Goal: Transaction & Acquisition: Book appointment/travel/reservation

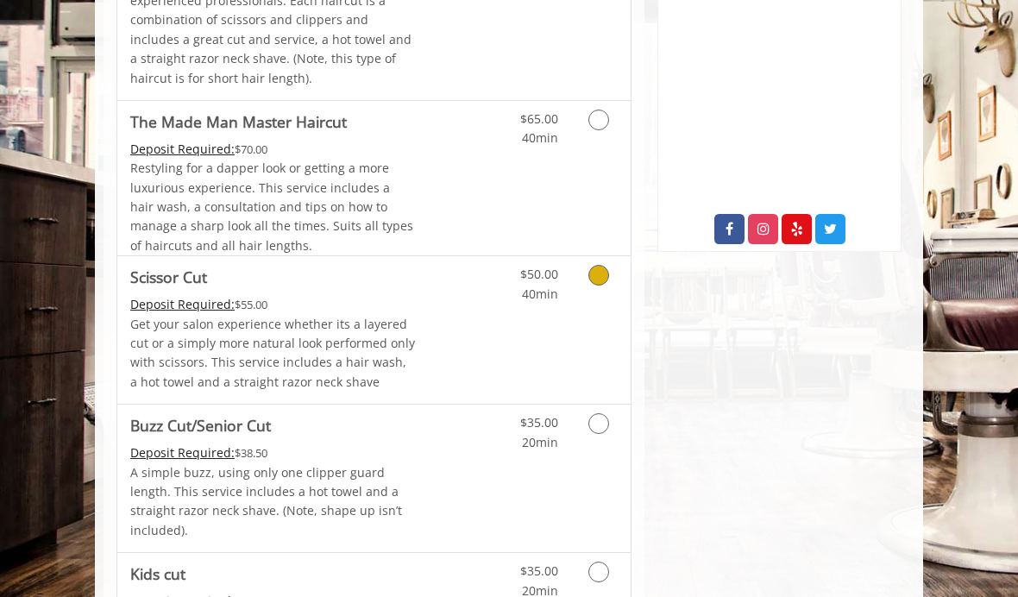
scroll to position [799, 0]
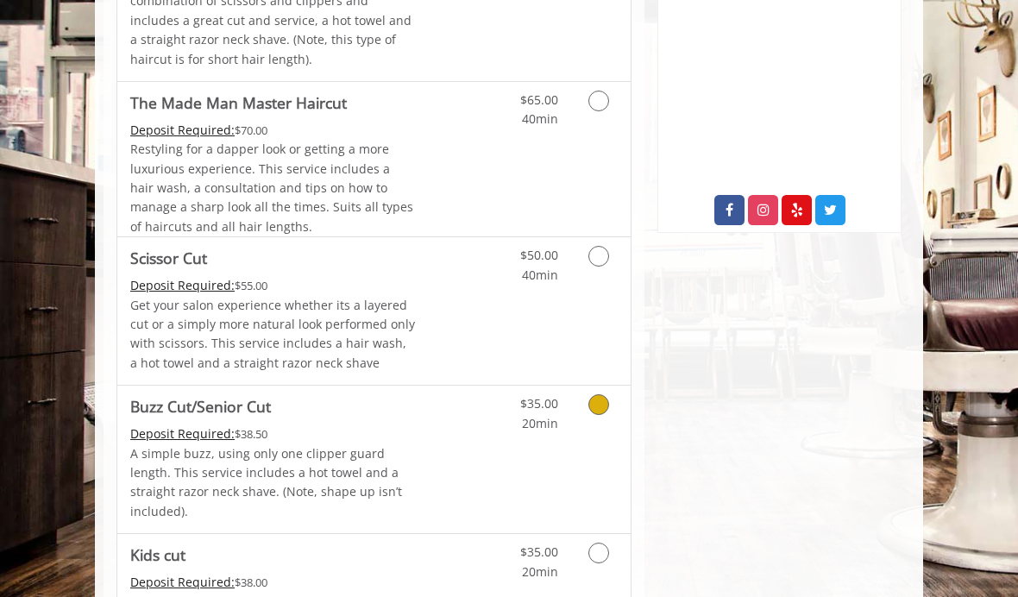
click at [490, 447] on link "Discounted Price" at bounding box center [459, 458] width 85 height 147
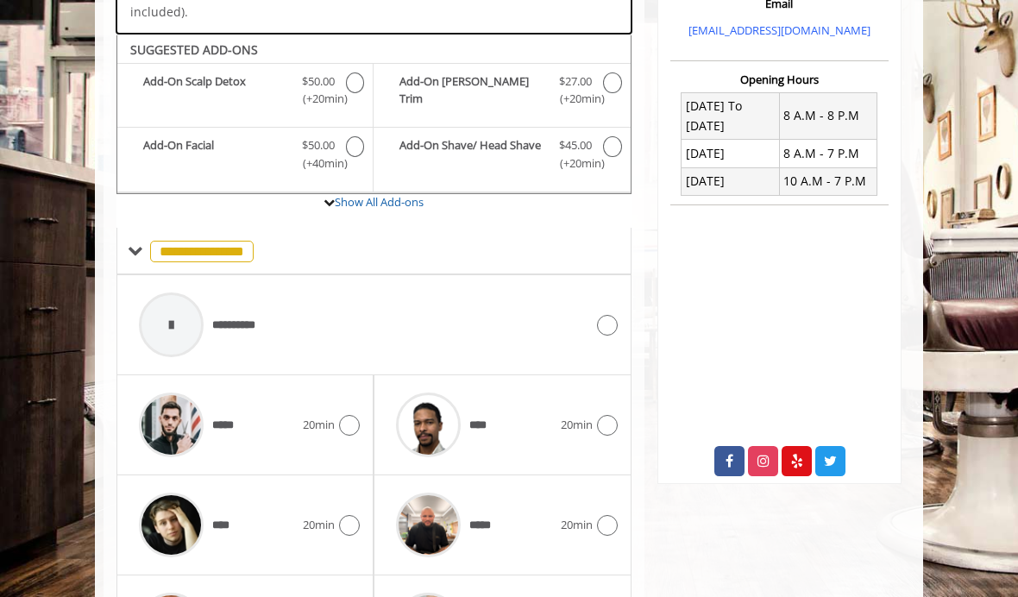
scroll to position [559, 0]
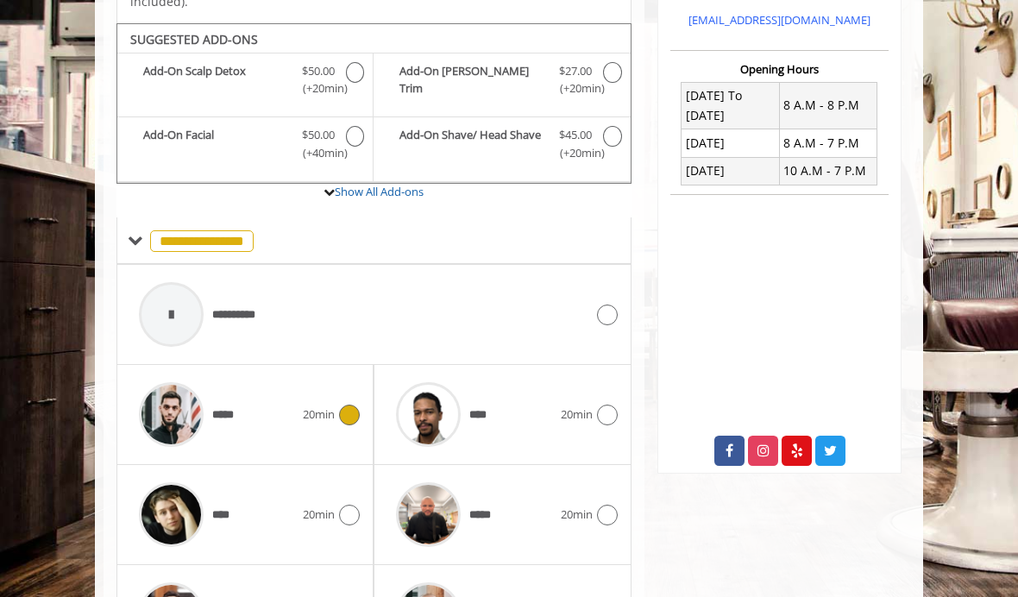
click at [271, 400] on div "*****" at bounding box center [216, 414] width 172 height 82
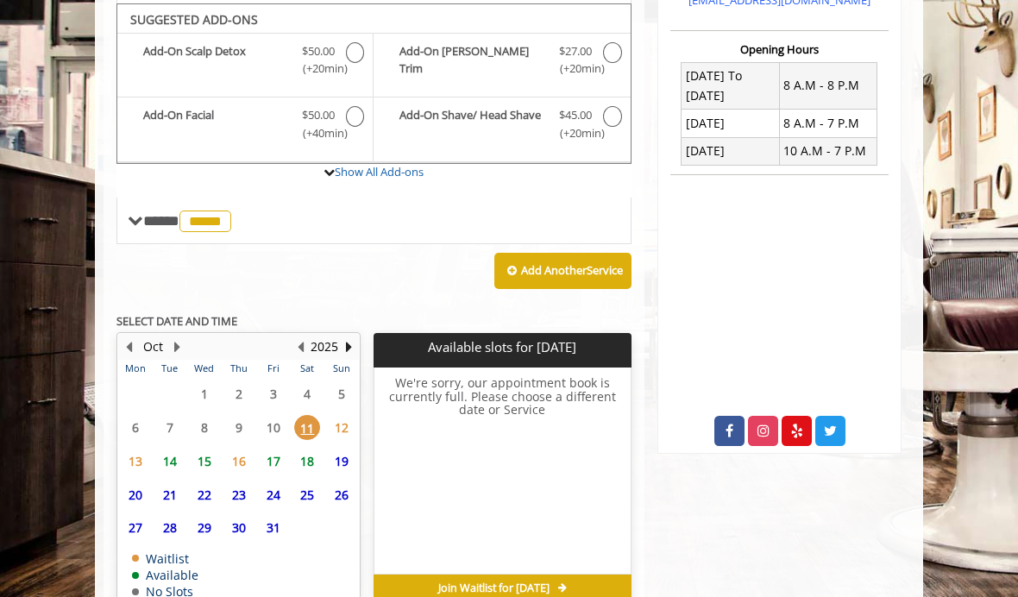
scroll to position [578, 0]
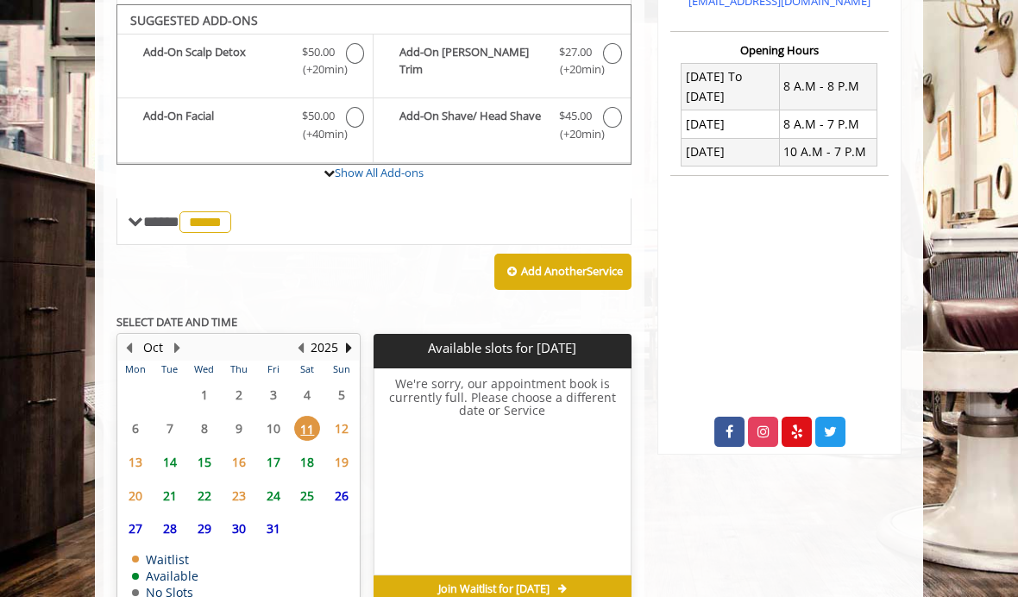
click at [335, 416] on span "12" at bounding box center [342, 428] width 26 height 25
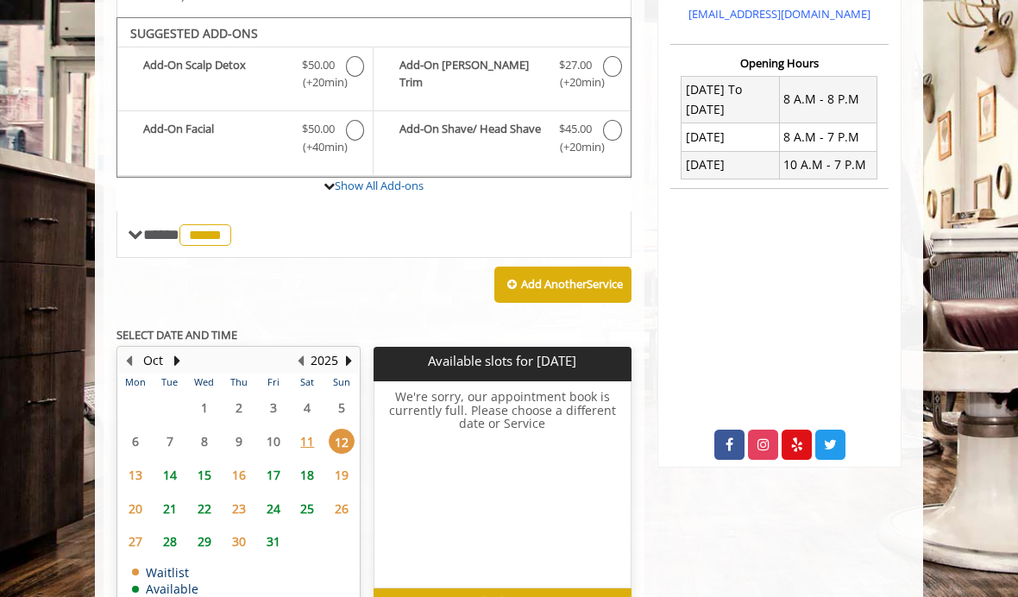
scroll to position [560, 0]
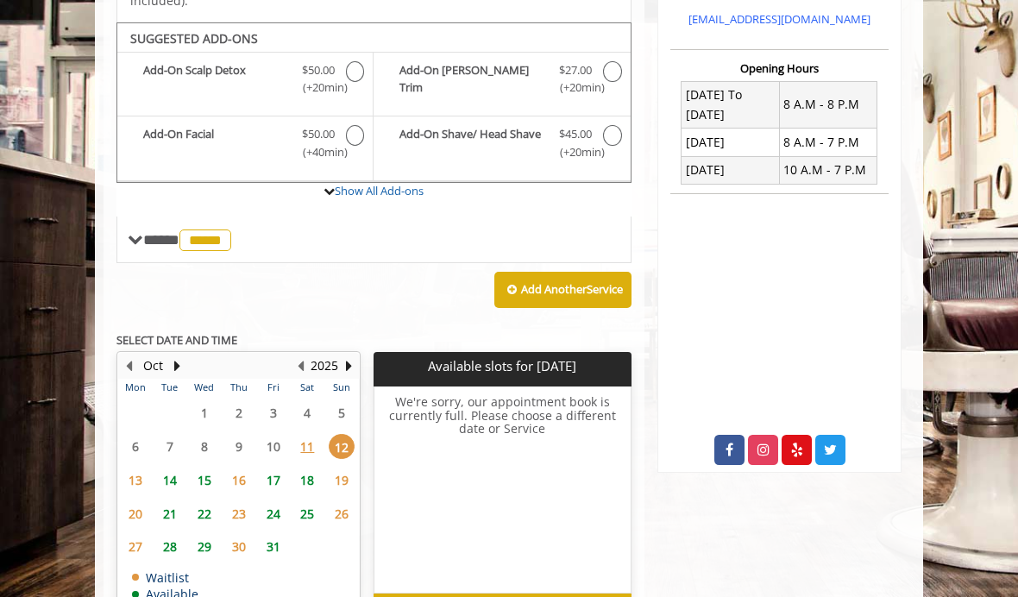
click at [204, 467] on span "15" at bounding box center [204, 479] width 26 height 25
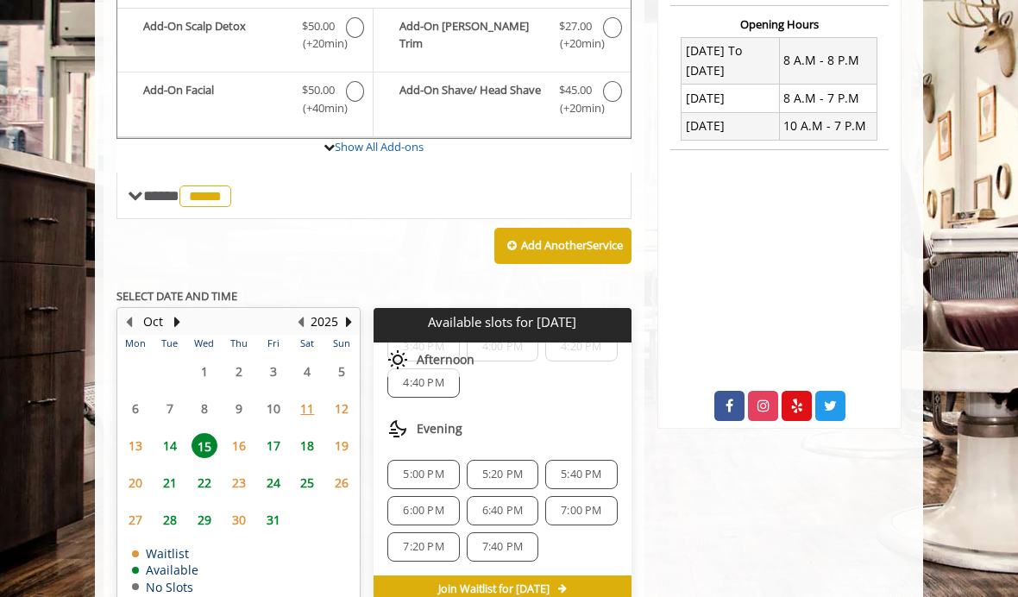
scroll to position [367, 0]
click at [587, 504] on span "7:00 PM" at bounding box center [581, 511] width 41 height 14
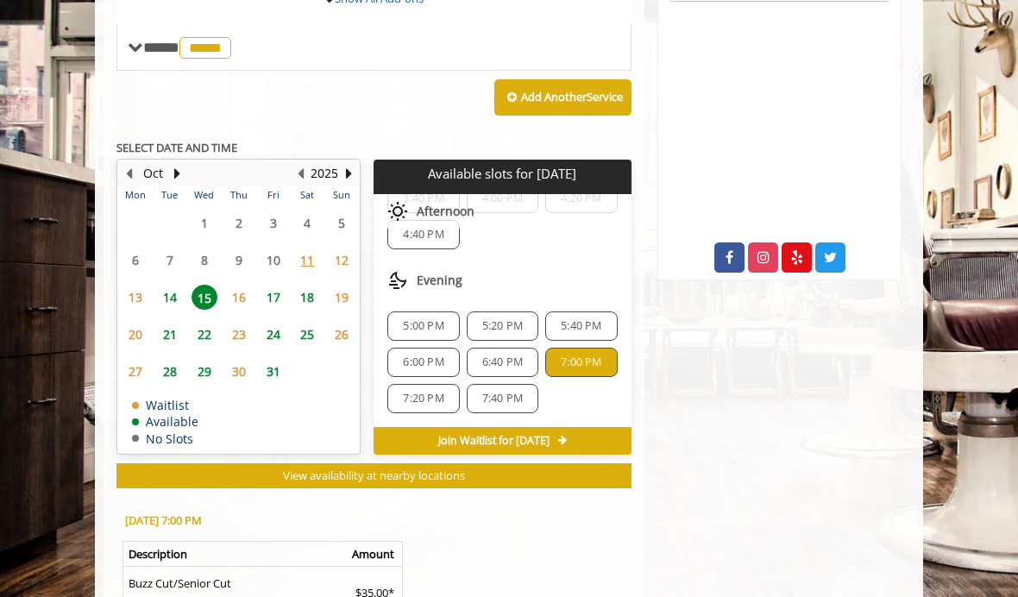
scroll to position [981, 0]
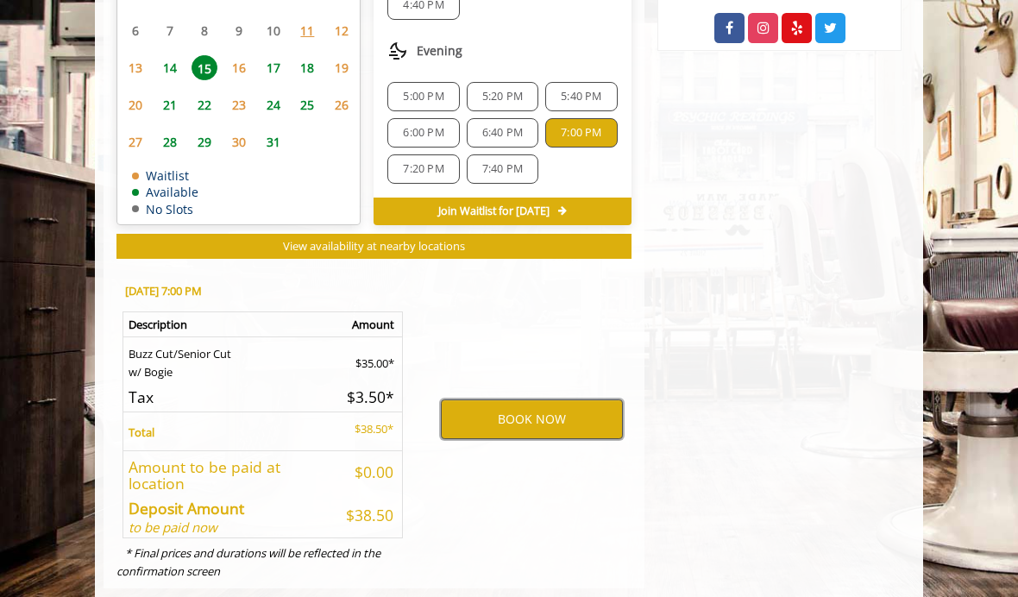
click at [525, 399] on button "BOOK NOW" at bounding box center [532, 419] width 182 height 40
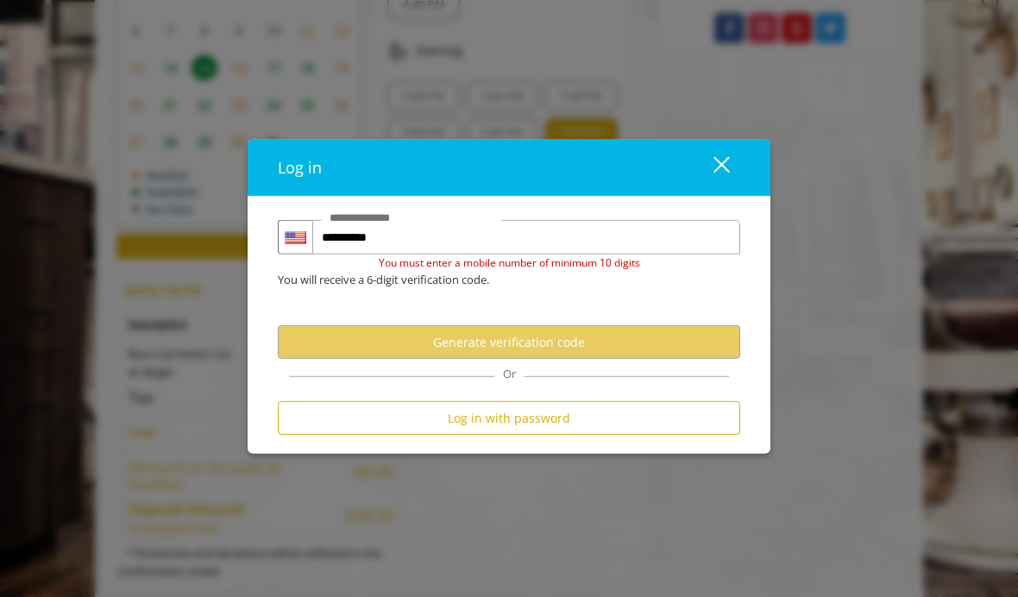
type input "**********"
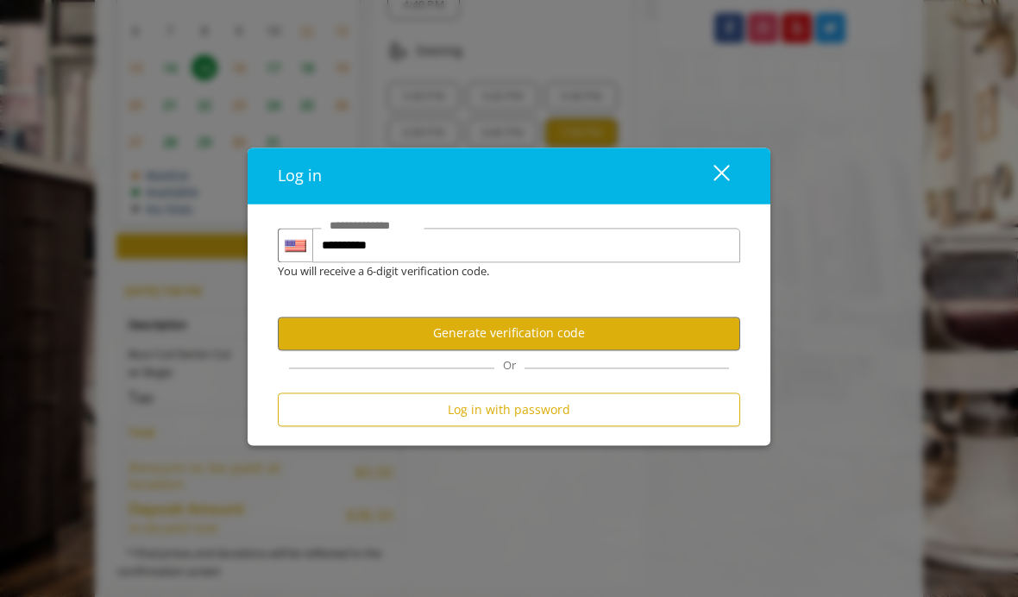
scroll to position [0, 0]
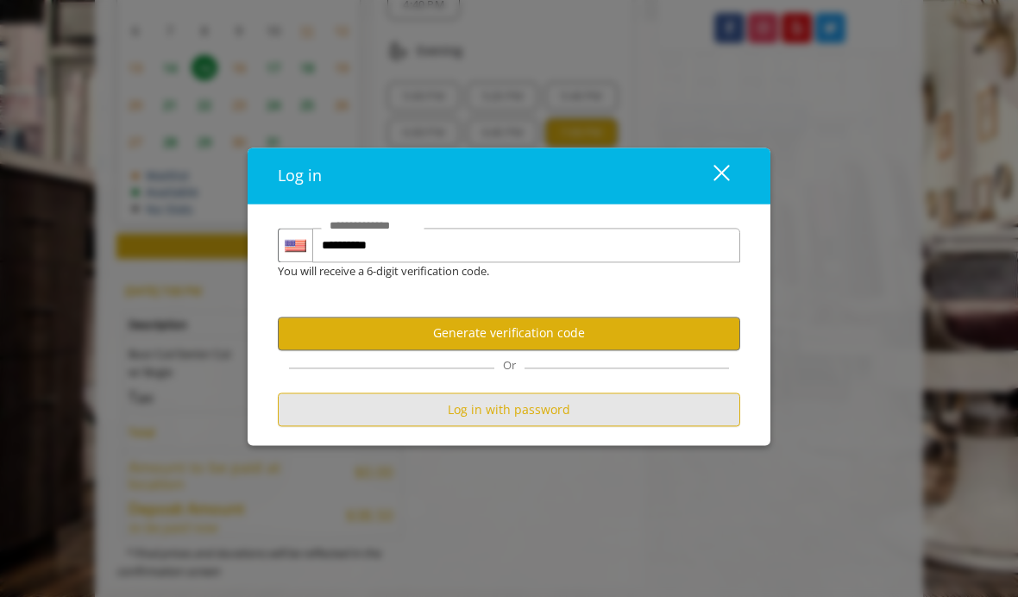
click at [605, 396] on button "Log in with password" at bounding box center [509, 409] width 462 height 34
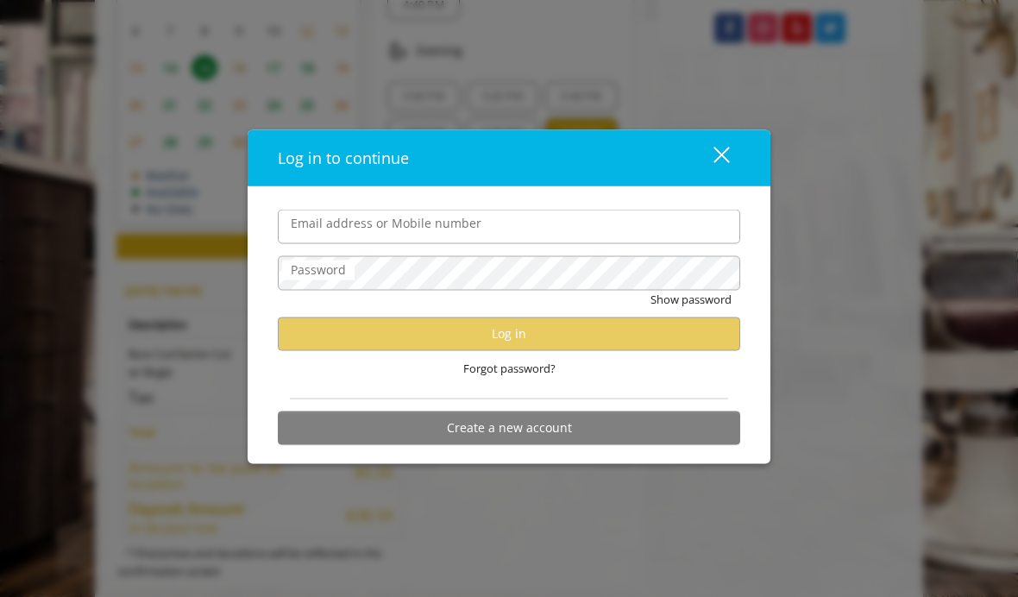
click at [586, 222] on input "Email address or Mobile number" at bounding box center [509, 227] width 462 height 34
click at [398, 533] on div "Log in to continue close Email address or Mobile number Password Show password …" at bounding box center [509, 298] width 1018 height 597
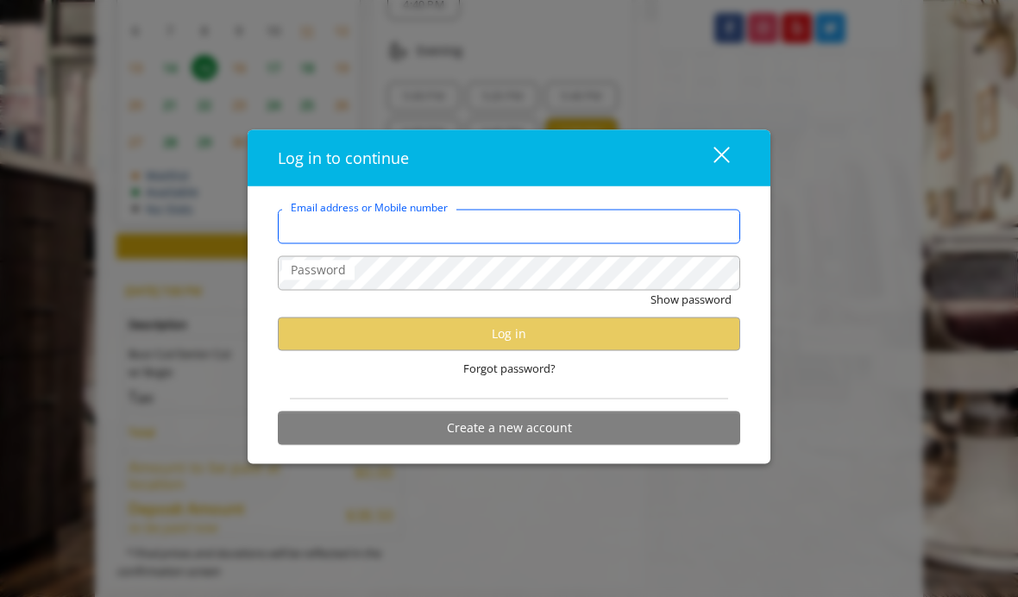
click at [494, 233] on input "Email address or Mobile number" at bounding box center [509, 227] width 462 height 34
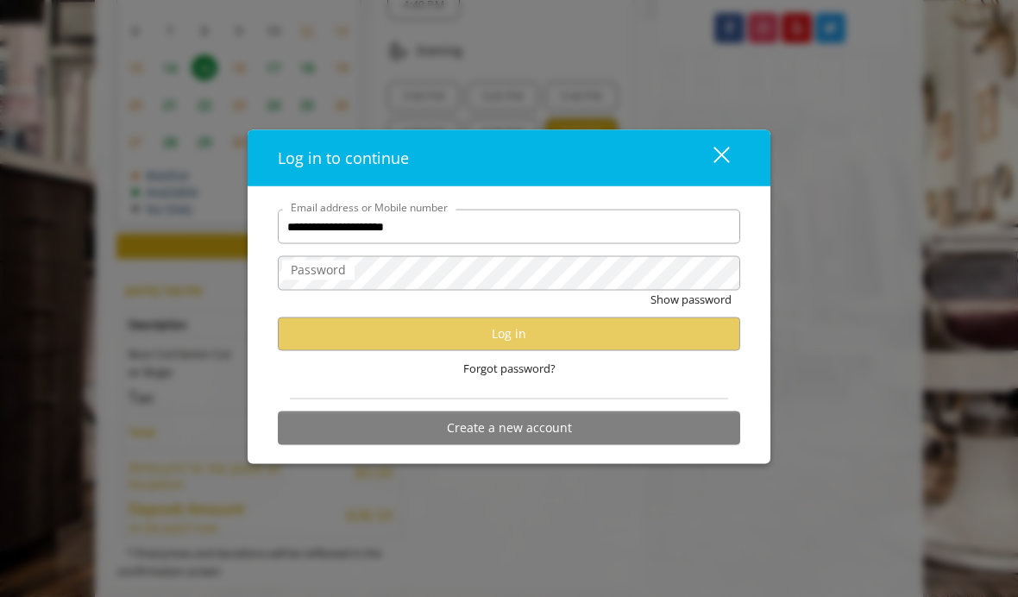
type input "**********"
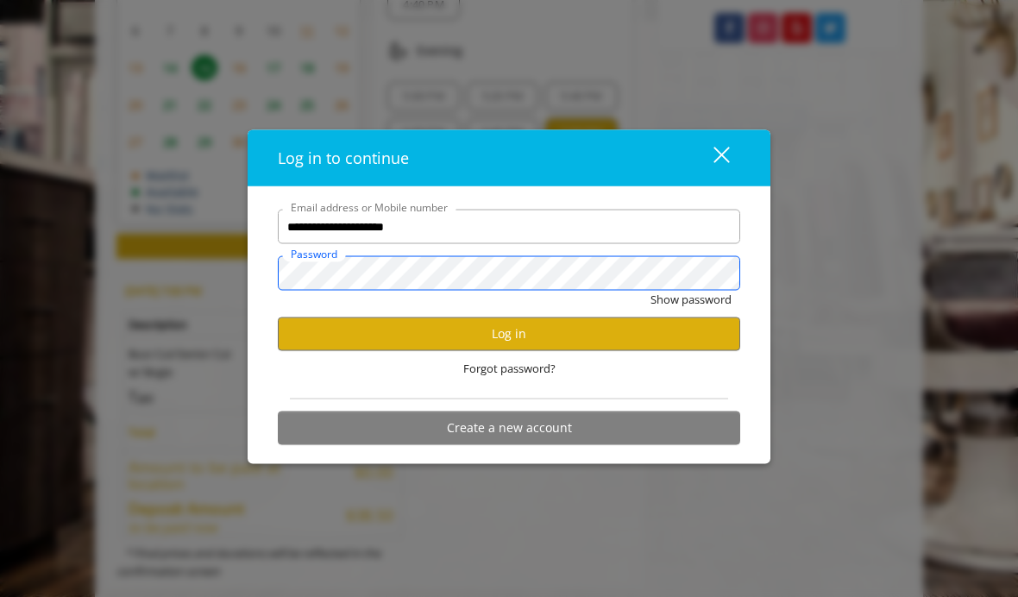
click at [690, 299] on button "Show password" at bounding box center [690, 300] width 81 height 18
click at [408, 349] on button "Log in" at bounding box center [509, 333] width 462 height 34
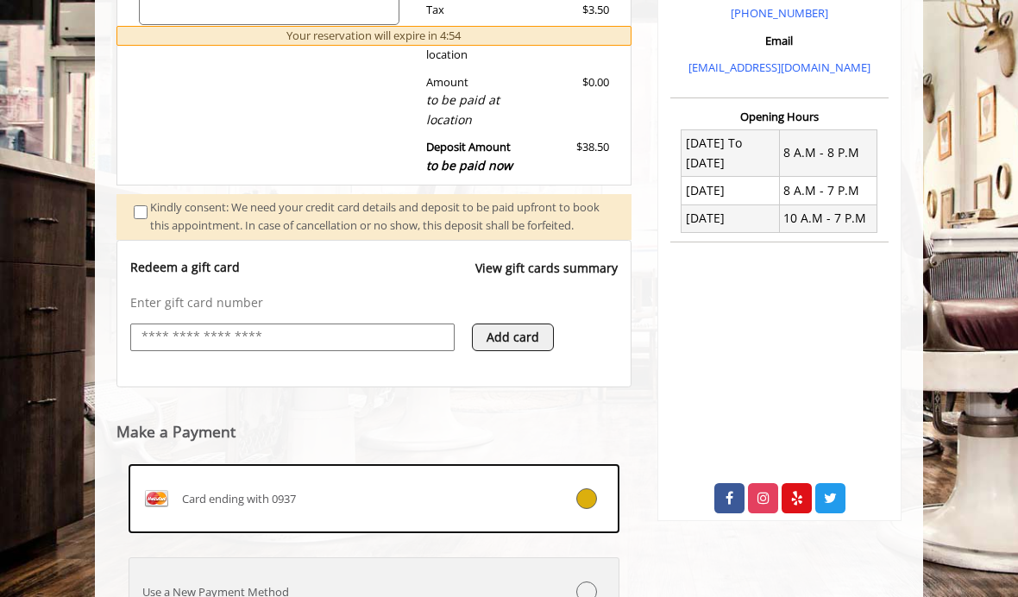
scroll to position [579, 0]
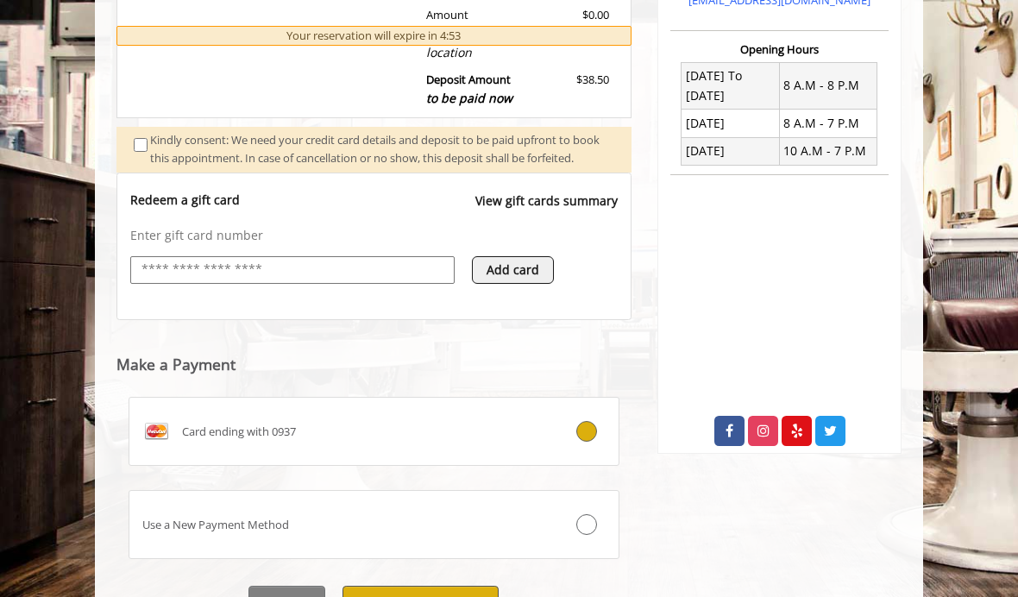
click at [371, 596] on button "Pay $38.50 and Book" at bounding box center [420, 605] width 156 height 39
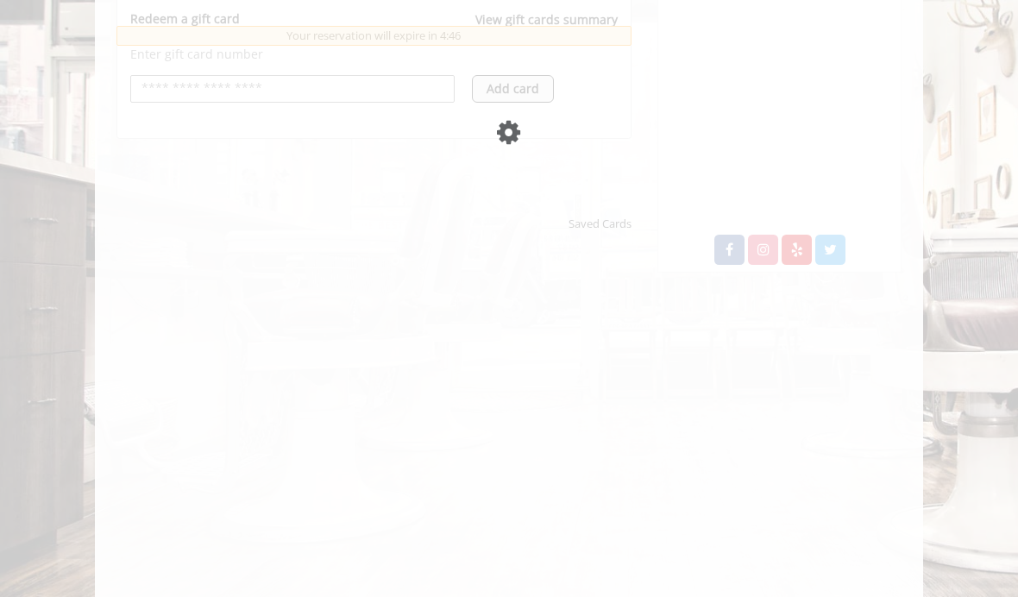
scroll to position [757, 0]
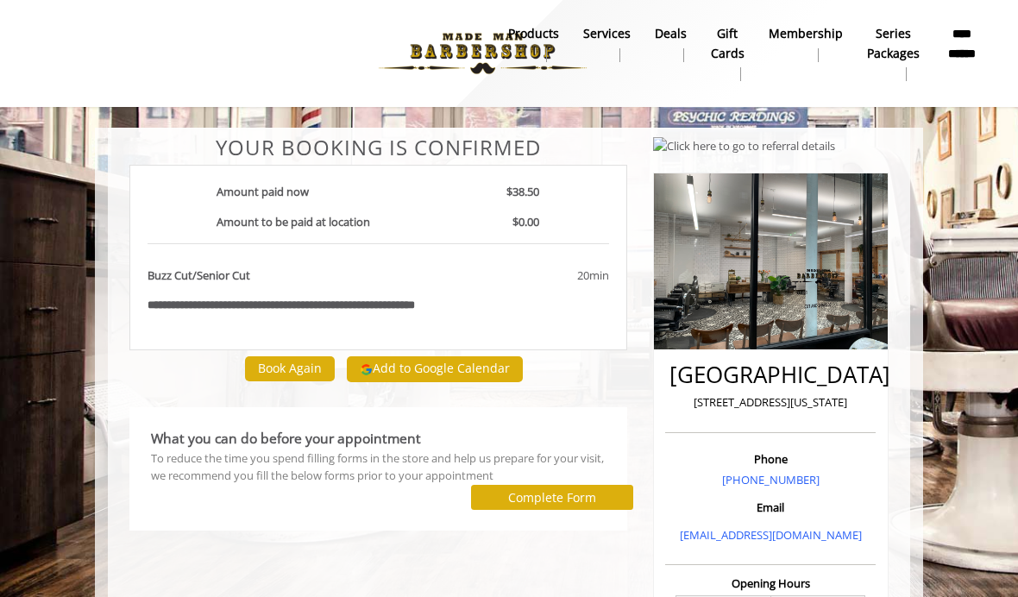
scroll to position [61, 0]
